Goal: Check status

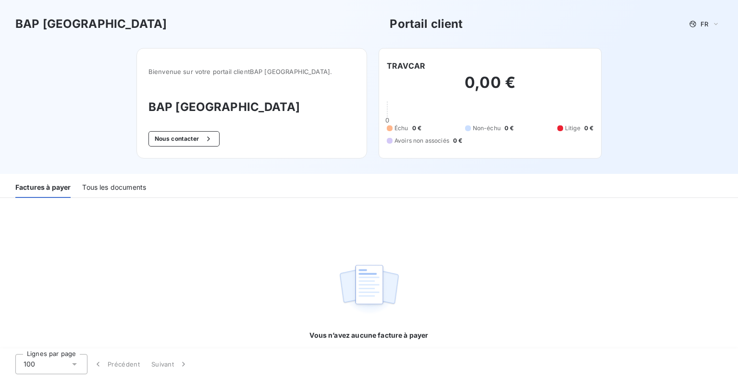
click at [438, 88] on h2 "0,00 €" at bounding box center [490, 87] width 207 height 29
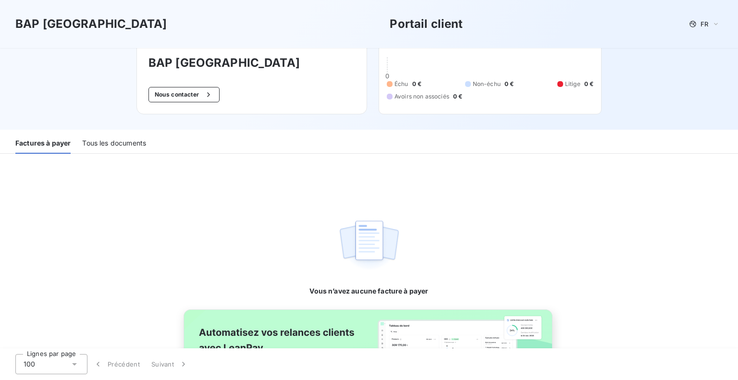
scroll to position [122, 0]
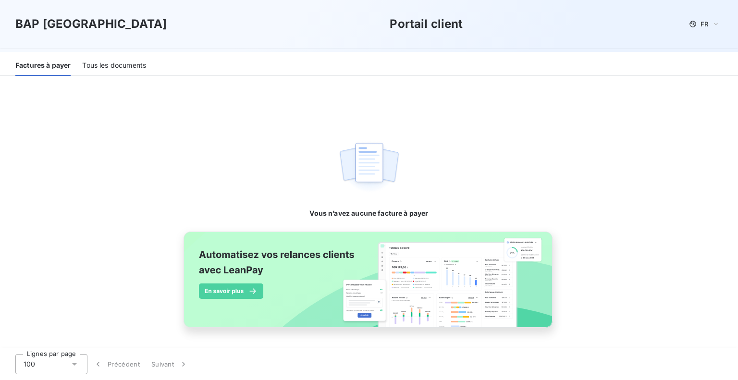
click at [120, 66] on div "Tous les documents" at bounding box center [114, 66] width 64 height 20
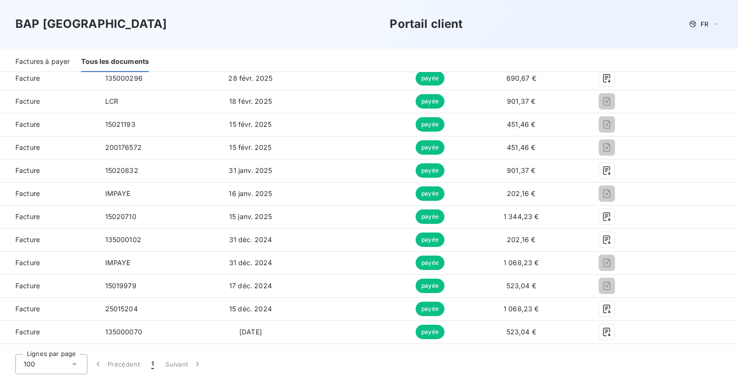
scroll to position [506, 0]
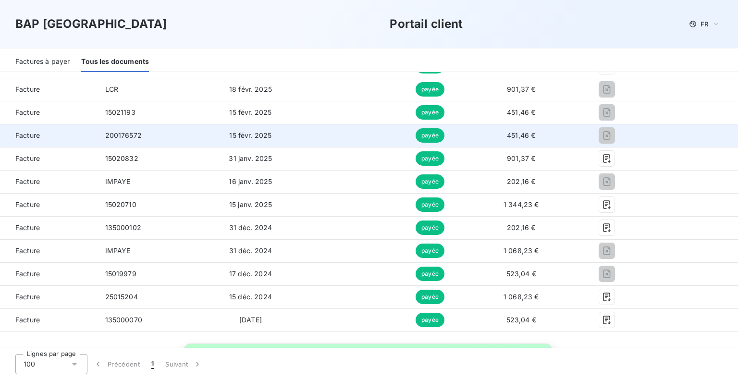
click at [529, 133] on span "451,46 €" at bounding box center [521, 135] width 28 height 8
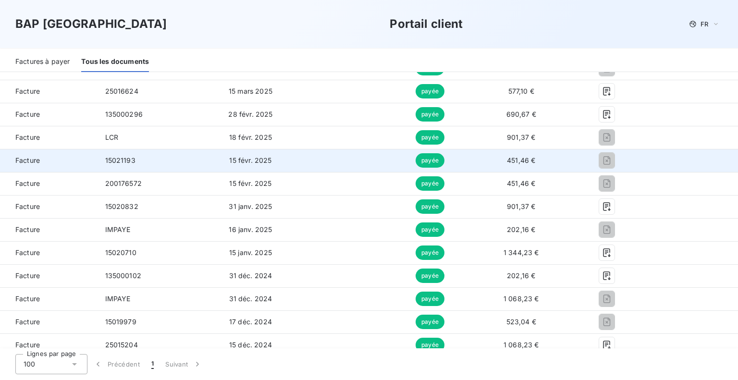
click at [529, 157] on span "451,46 €" at bounding box center [521, 160] width 28 height 8
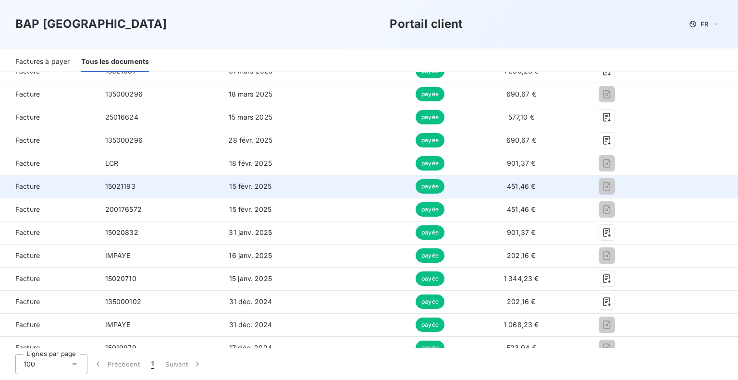
scroll to position [410, 0]
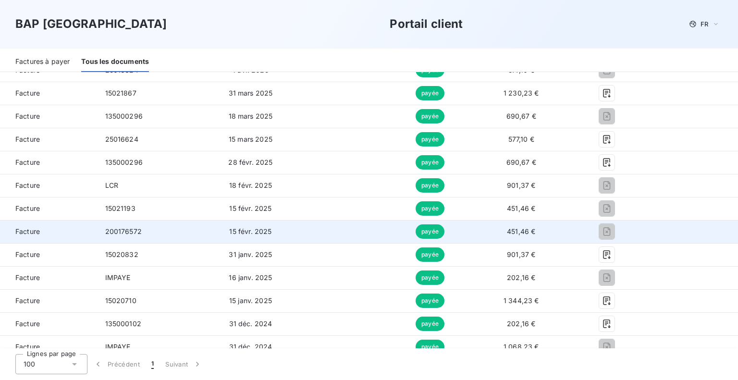
click at [524, 236] on td "451,46 €" at bounding box center [521, 231] width 96 height 23
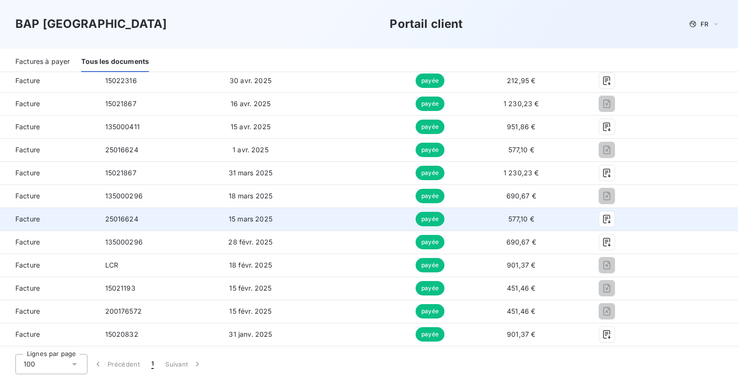
scroll to position [314, 0]
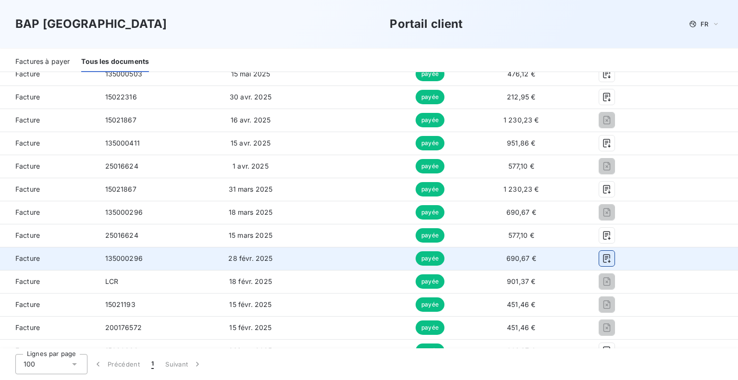
click at [603, 259] on icon "button" at bounding box center [606, 258] width 7 height 9
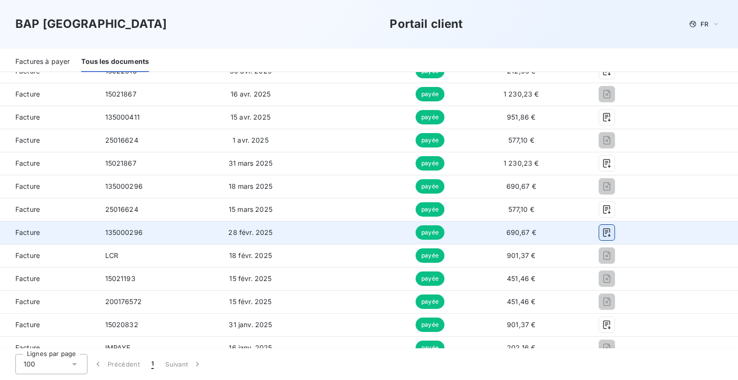
scroll to position [362, 0]
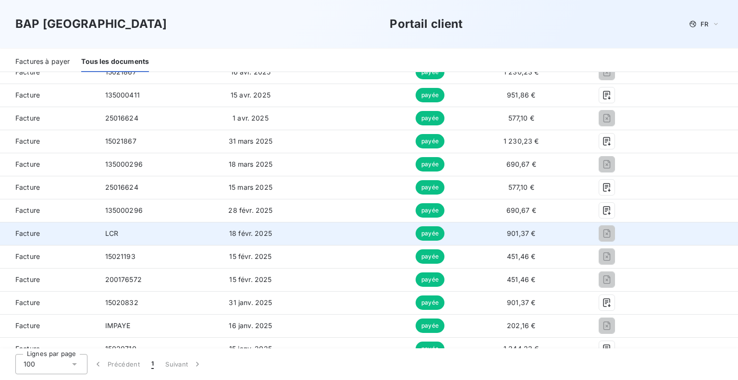
click at [494, 235] on td "901,37 €" at bounding box center [521, 233] width 96 height 23
click at [493, 236] on td "901,37 €" at bounding box center [521, 233] width 96 height 23
click at [410, 236] on td "payée" at bounding box center [430, 233] width 86 height 23
click at [300, 228] on td at bounding box center [342, 233] width 88 height 23
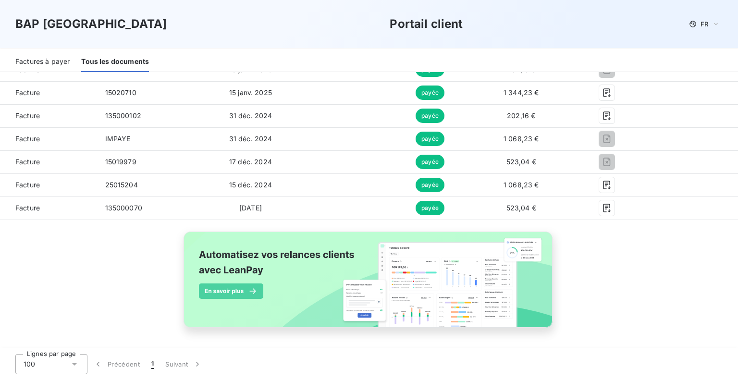
scroll to position [474, 0]
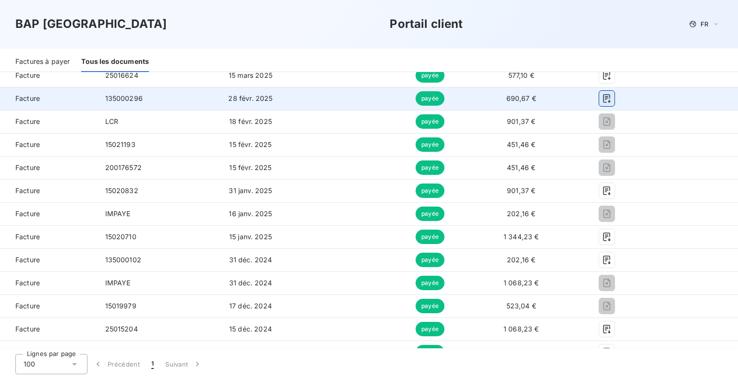
click at [602, 100] on icon "button" at bounding box center [607, 99] width 10 height 10
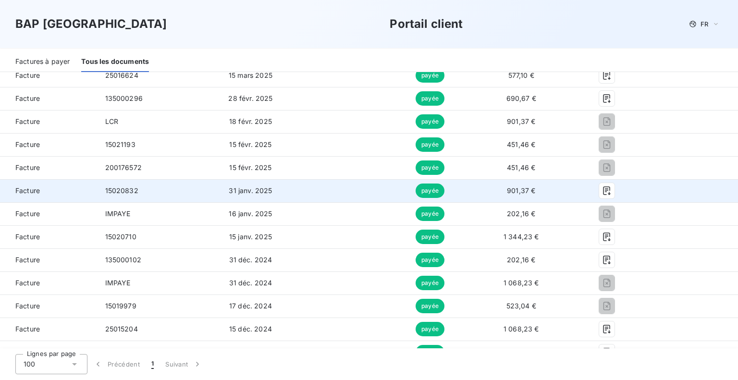
click at [633, 191] on td at bounding box center [606, 190] width 75 height 23
click at [602, 190] on icon "button" at bounding box center [607, 191] width 10 height 10
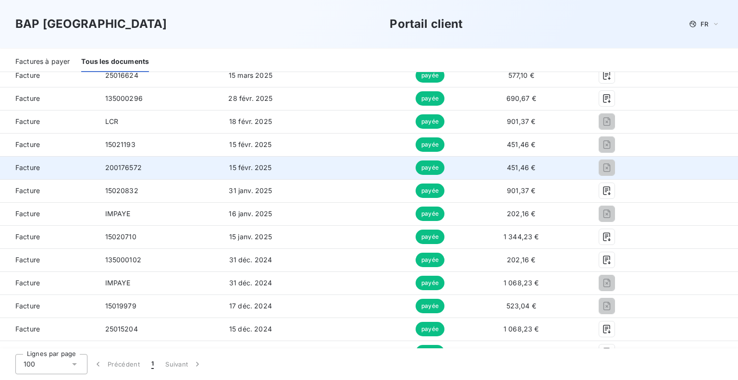
click at [359, 160] on td at bounding box center [342, 167] width 88 height 23
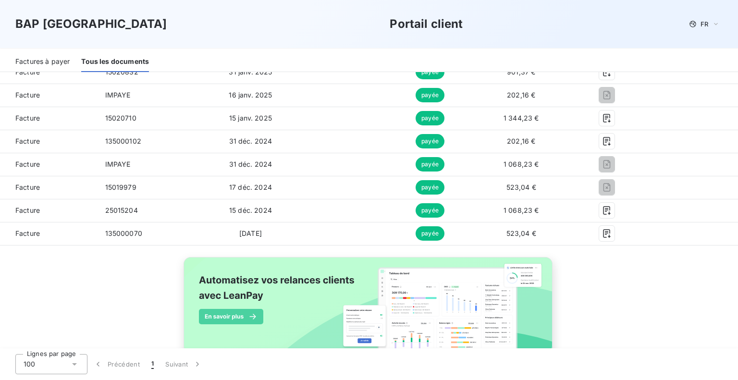
scroll to position [618, 0]
